Goal: Check status: Check status

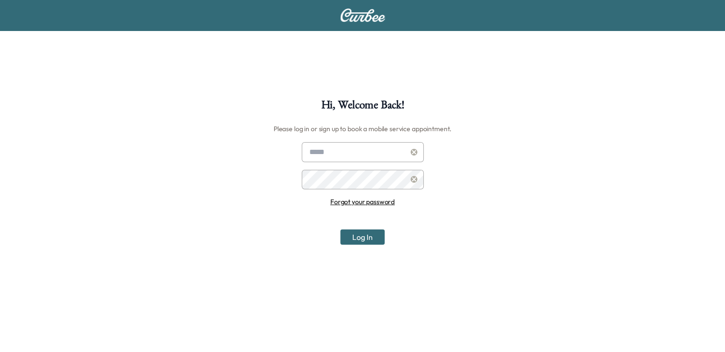
type input "**********"
click at [367, 234] on button "Log In" at bounding box center [362, 236] width 44 height 15
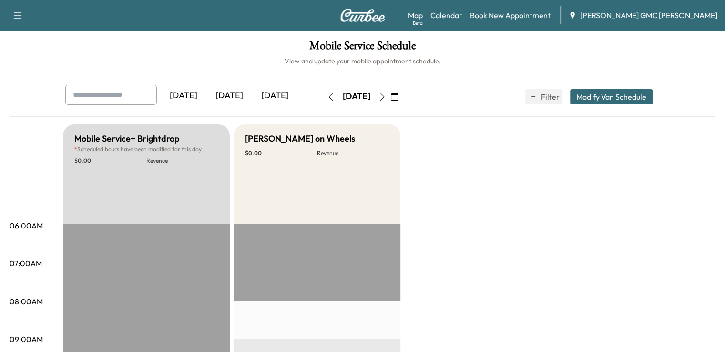
click at [252, 95] on div "[DATE]" at bounding box center [275, 96] width 46 height 22
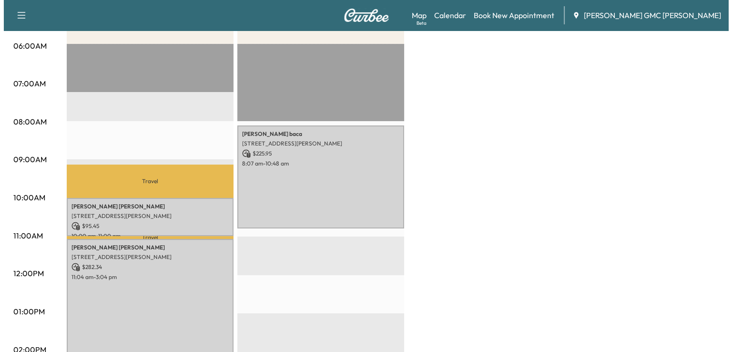
scroll to position [183, 0]
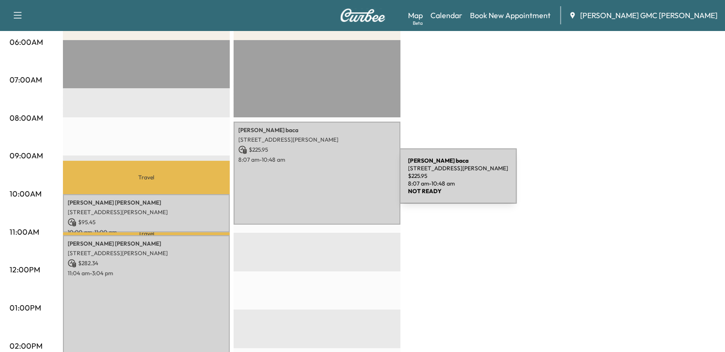
click at [328, 182] on div "[PERSON_NAME] [STREET_ADDRESS][PERSON_NAME] $ 225.95 8:07 am - 10:48 am" at bounding box center [317, 173] width 167 height 103
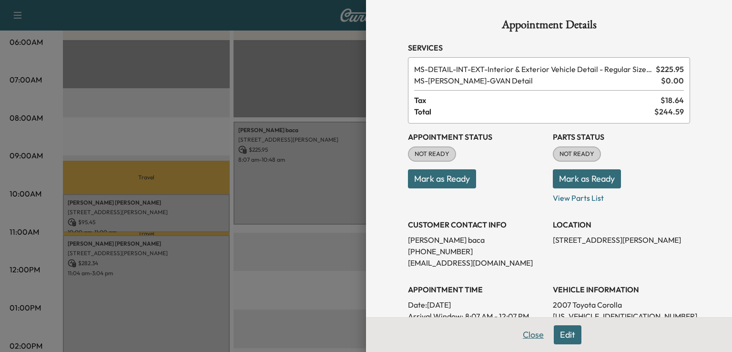
click at [529, 334] on button "Close" at bounding box center [533, 334] width 33 height 19
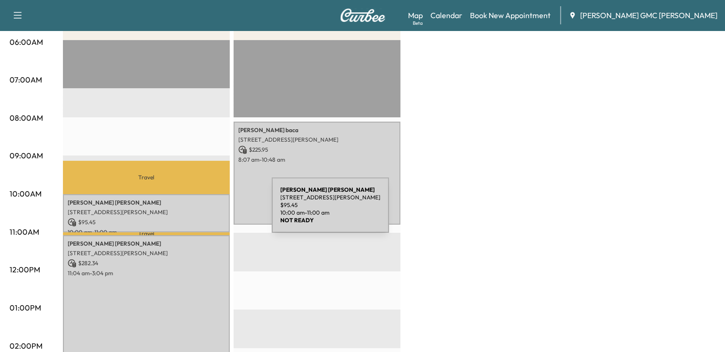
click at [200, 211] on p "[STREET_ADDRESS][PERSON_NAME]" at bounding box center [146, 212] width 157 height 8
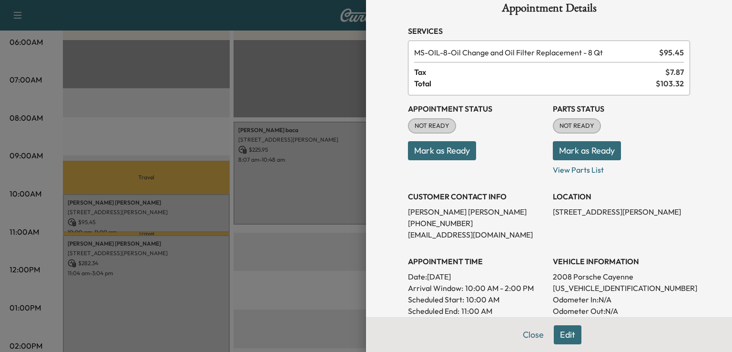
scroll to position [18, 0]
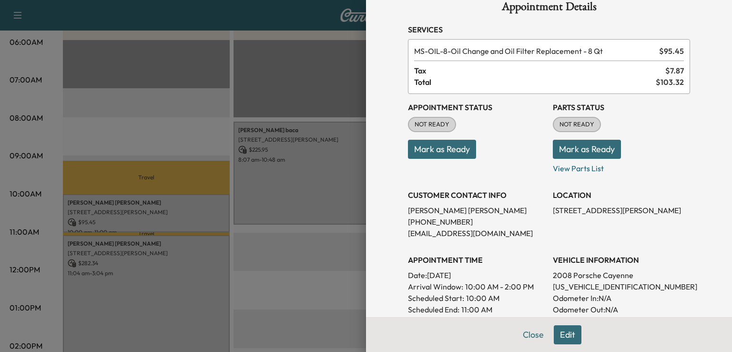
click at [570, 285] on p "[US_VEHICLE_IDENTIFICATION_NUMBER]" at bounding box center [621, 286] width 137 height 11
copy p "[US_VEHICLE_IDENTIFICATION_NUMBER]"
click at [506, 239] on div "Appointment Status NOT READY Mark as Ready Parts Status NOT READY Mark as Ready…" at bounding box center [549, 237] width 282 height 286
